Goal: Transaction & Acquisition: Purchase product/service

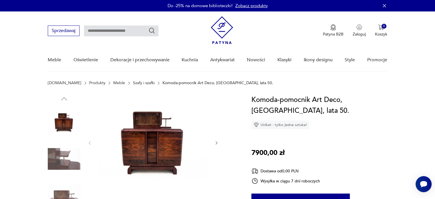
click at [171, 149] on img at bounding box center [153, 142] width 110 height 96
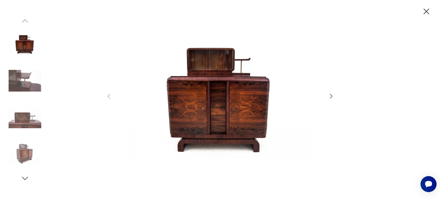
click at [331, 97] on icon "button" at bounding box center [331, 96] width 3 height 5
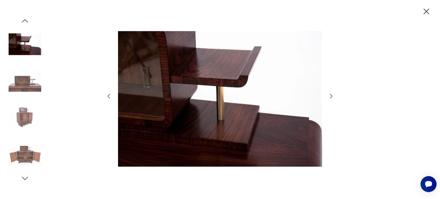
click at [331, 97] on icon "button" at bounding box center [331, 96] width 3 height 5
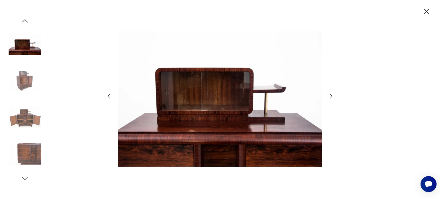
click at [331, 97] on icon "button" at bounding box center [331, 96] width 3 height 5
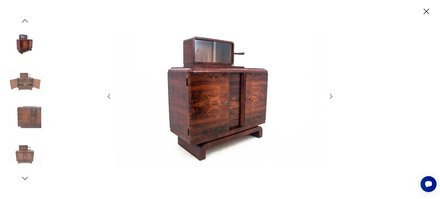
click at [331, 97] on icon "button" at bounding box center [331, 96] width 3 height 5
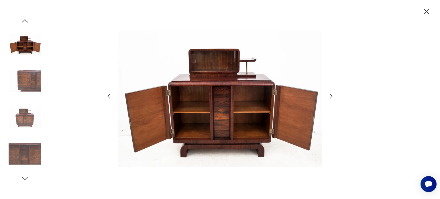
click at [331, 97] on icon "button" at bounding box center [331, 96] width 3 height 5
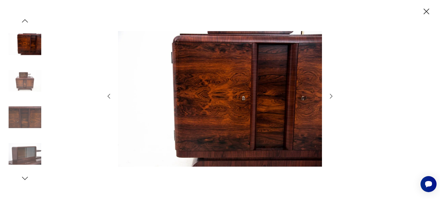
click at [424, 12] on icon "button" at bounding box center [426, 12] width 10 height 10
